Goal: Task Accomplishment & Management: Complete application form

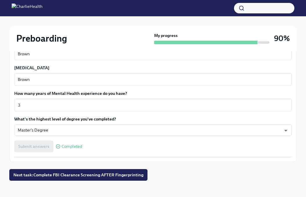
scroll to position [570, 0]
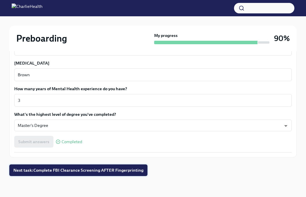
click at [97, 171] on span "Next task : Complete FBI Clearance Screening AFTER Fingerprinting" at bounding box center [78, 170] width 130 height 6
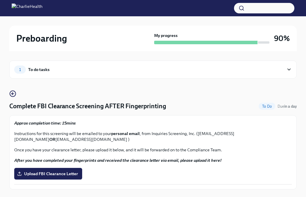
scroll to position [6, 0]
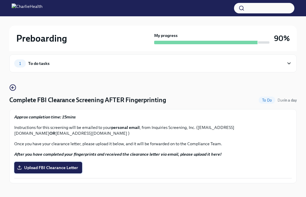
click at [57, 170] on label "Upload FBI Clearance Letter" at bounding box center [48, 167] width 68 height 12
click at [0, 0] on input "Upload FBI Clearance Letter" at bounding box center [0, 0] width 0 height 0
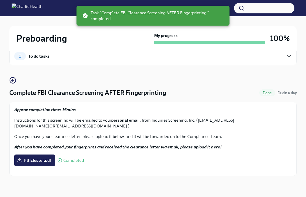
scroll to position [0, 0]
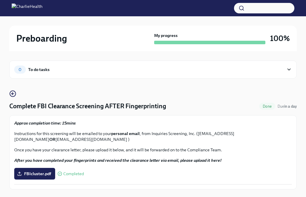
click at [130, 34] on div "Preboarding" at bounding box center [84, 39] width 136 height 12
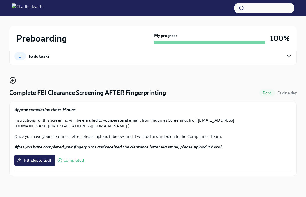
click at [10, 79] on circle "button" at bounding box center [13, 80] width 6 height 6
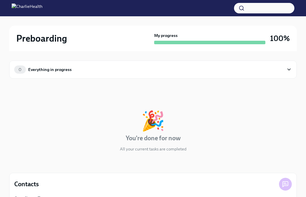
click at [109, 75] on div "0 Everything in progress" at bounding box center [153, 69] width 288 height 18
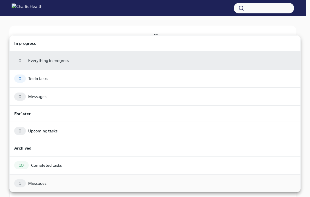
click at [76, 184] on div "1 Messages" at bounding box center [155, 183] width 282 height 8
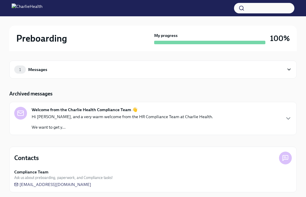
scroll to position [5, 0]
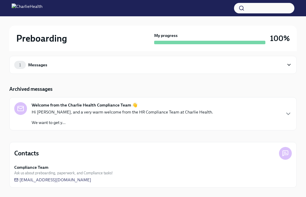
click at [102, 169] on div "Compliance Team Ask us about preboarding, paperwork, and Compliance tasks!" at bounding box center [153, 169] width 278 height 11
click at [51, 173] on span "Ask us about preboarding, paperwork, and Compliance tasks!" at bounding box center [63, 173] width 98 height 6
click at [40, 167] on strong "Compliance Team" at bounding box center [31, 167] width 34 height 6
click at [98, 112] on p "Hi [PERSON_NAME], and a very warm welcome from the HR Compliance Team at Charli…" at bounding box center [123, 112] width 182 height 6
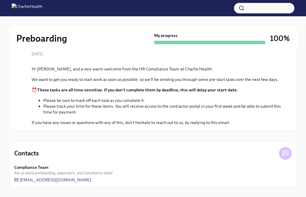
scroll to position [0, 0]
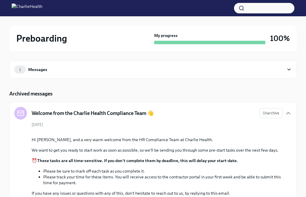
click at [71, 69] on div "1 Messages" at bounding box center [149, 69] width 270 height 8
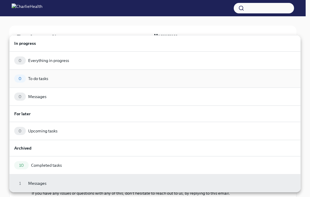
click at [55, 80] on div "0 To do tasks" at bounding box center [155, 78] width 282 height 8
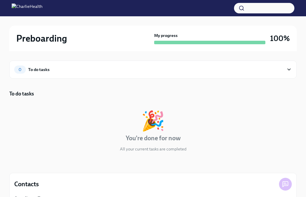
click at [58, 72] on div "0 To do tasks" at bounding box center [149, 69] width 270 height 8
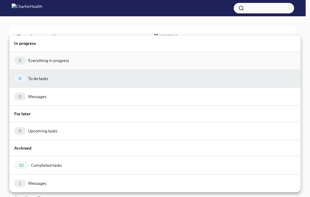
click at [63, 63] on div "0 Everything in progress" at bounding box center [155, 60] width 282 height 8
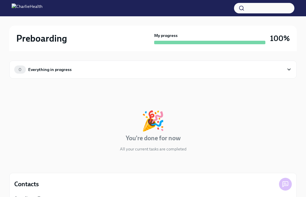
click at [74, 68] on div "0 Everything in progress" at bounding box center [149, 69] width 270 height 8
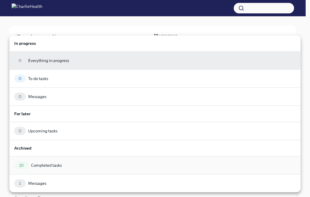
click at [63, 164] on div "10 Completed tasks" at bounding box center [155, 165] width 282 height 8
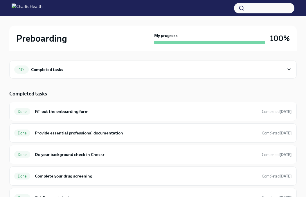
click at [101, 69] on div "10 Completed tasks" at bounding box center [149, 69] width 270 height 8
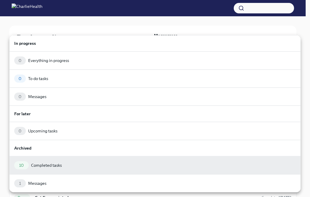
click at [116, 33] on div at bounding box center [155, 98] width 310 height 197
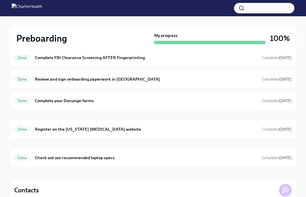
scroll to position [198, 0]
